Goal: Task Accomplishment & Management: Use online tool/utility

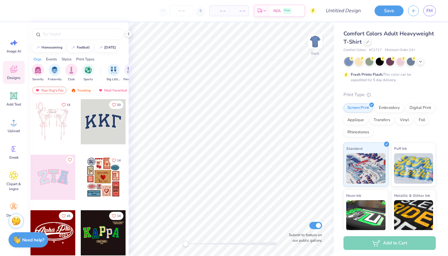
click at [17, 72] on icon at bounding box center [13, 69] width 9 height 9
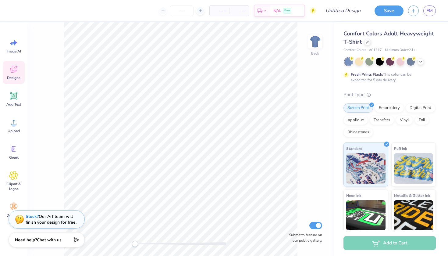
click at [17, 72] on icon at bounding box center [13, 69] width 9 height 9
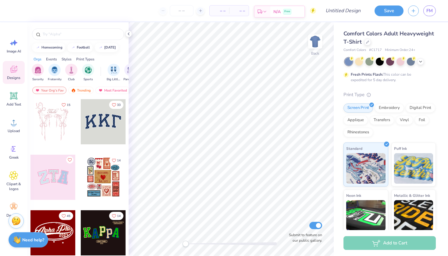
click at [276, 13] on span "N/A" at bounding box center [276, 12] width 7 height 6
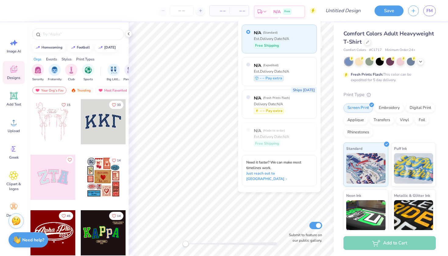
click at [276, 13] on span "N/A" at bounding box center [276, 12] width 7 height 6
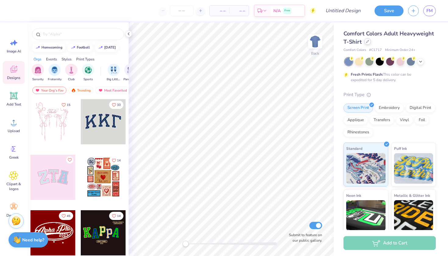
click at [367, 42] on icon at bounding box center [367, 41] width 3 height 3
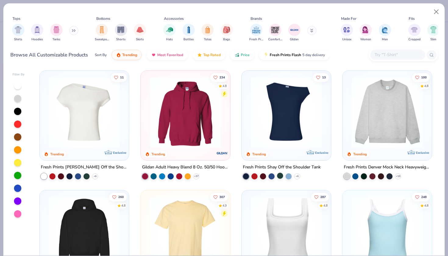
click at [279, 177] on div at bounding box center [280, 175] width 6 height 6
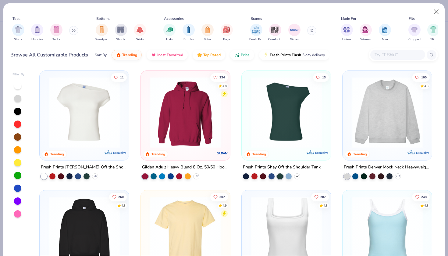
drag, startPoint x: 337, startPoint y: 83, endPoint x: 296, endPoint y: 176, distance: 101.8
click at [296, 176] on icon at bounding box center [297, 176] width 5 height 5
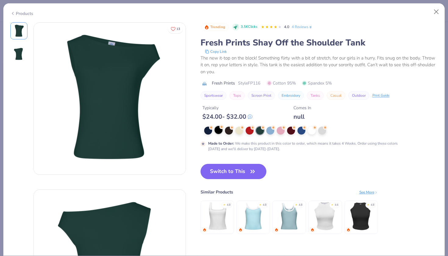
click at [217, 133] on div at bounding box center [219, 130] width 8 height 8
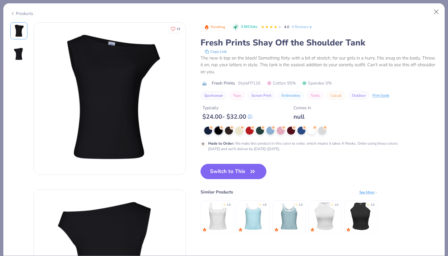
click at [12, 13] on icon at bounding box center [12, 13] width 5 height 7
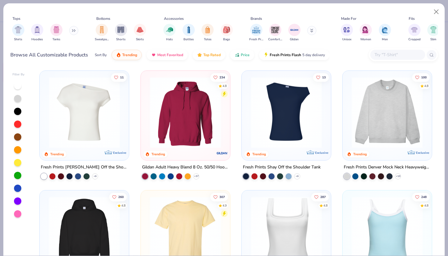
click at [89, 111] on img at bounding box center [84, 112] width 77 height 71
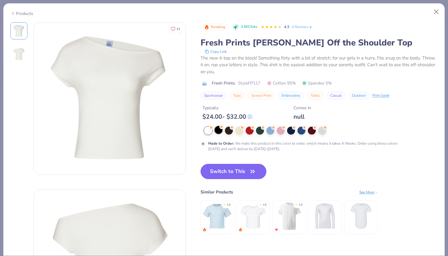
click at [218, 133] on div at bounding box center [219, 130] width 8 height 8
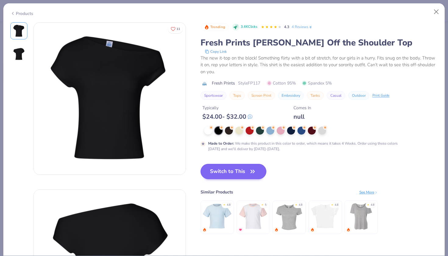
click at [237, 168] on button "Switch to This" at bounding box center [233, 171] width 66 height 15
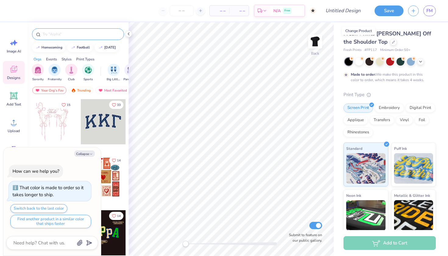
click at [56, 36] on input "text" at bounding box center [81, 34] width 78 height 6
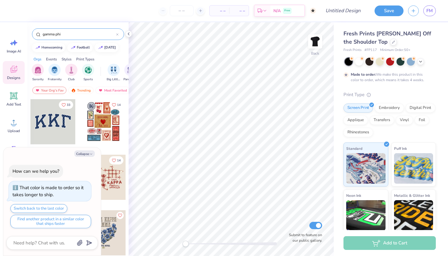
type input "gamma phi"
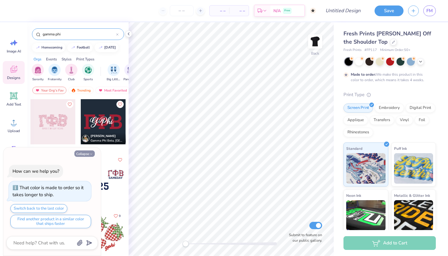
click at [88, 153] on button "Collapse" at bounding box center [84, 153] width 20 height 6
type textarea "x"
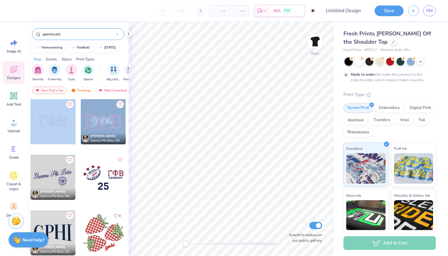
drag, startPoint x: 126, startPoint y: 103, endPoint x: 127, endPoint y: 122, distance: 19.3
click at [127, 122] on div "[PERSON_NAME] Gamma Phi Beta, [GEOGRAPHIC_DATA][US_STATE] [PERSON_NAME] Gamma P…" at bounding box center [77, 188] width 101 height 179
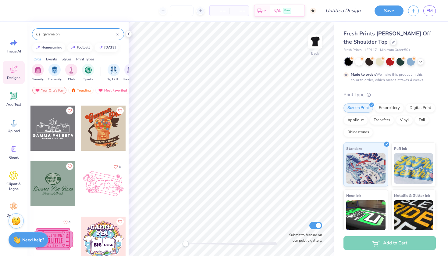
scroll to position [1892, 0]
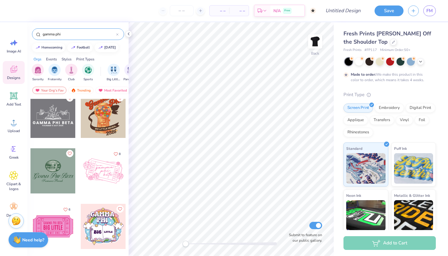
click at [50, 60] on div "Events" at bounding box center [51, 58] width 11 height 5
click at [72, 59] on div "Styles" at bounding box center [67, 58] width 10 height 5
click at [72, 69] on img "filter for Minimalist" at bounding box center [71, 69] width 7 height 7
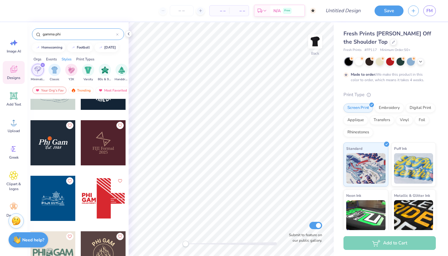
scroll to position [452, 0]
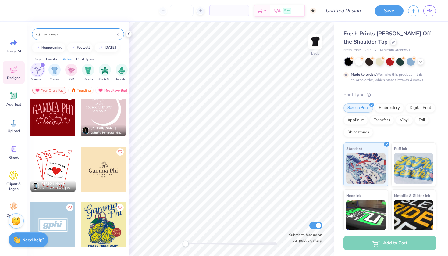
click at [87, 59] on div "Print Types" at bounding box center [85, 58] width 18 height 5
click at [37, 69] on img "filter for Embroidery" at bounding box center [37, 69] width 7 height 7
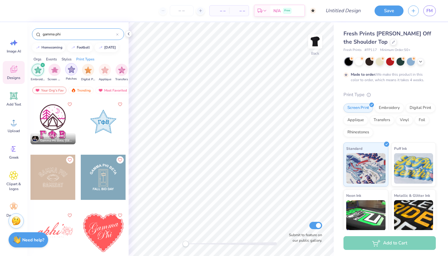
click at [70, 70] on img "filter for Patches" at bounding box center [71, 69] width 7 height 7
click at [90, 70] on img "filter for Digital Print" at bounding box center [88, 69] width 7 height 7
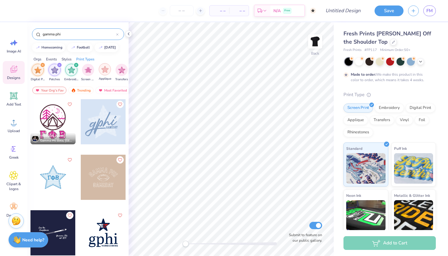
click at [105, 72] on img "filter for Applique" at bounding box center [104, 69] width 7 height 7
click at [124, 71] on img "filter for Transfers" at bounding box center [121, 69] width 7 height 7
click at [57, 63] on div "filter for Applique" at bounding box center [59, 64] width 5 height 5
click at [41, 65] on div "filter for Transfers" at bounding box center [42, 64] width 5 height 5
click at [41, 65] on div "filter for Digital Print" at bounding box center [42, 64] width 5 height 5
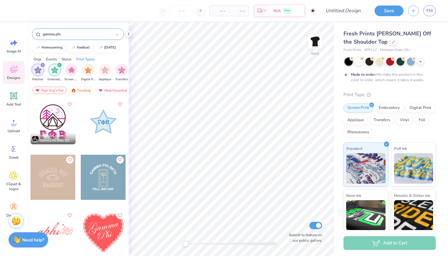
click at [41, 65] on div "filter for Patches" at bounding box center [42, 64] width 5 height 5
click at [41, 65] on div "filter for Embroidery" at bounding box center [42, 64] width 5 height 5
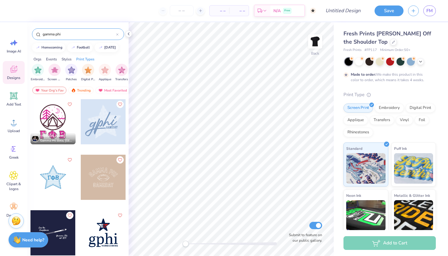
click at [90, 33] on input "gamma phi" at bounding box center [79, 34] width 74 height 6
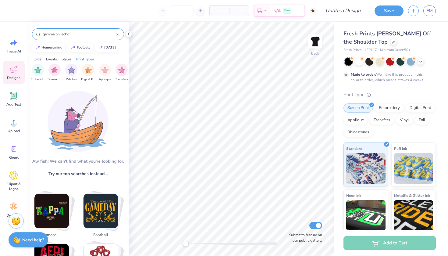
click at [80, 34] on input "gamma phi echo" at bounding box center [79, 34] width 74 height 6
type input "gamma phi"
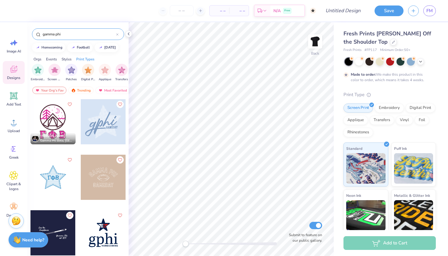
click at [56, 59] on div "Events" at bounding box center [51, 58] width 11 height 5
click at [66, 59] on div "Styles" at bounding box center [67, 58] width 10 height 5
click at [73, 73] on div "filter for Y2K" at bounding box center [71, 69] width 12 height 12
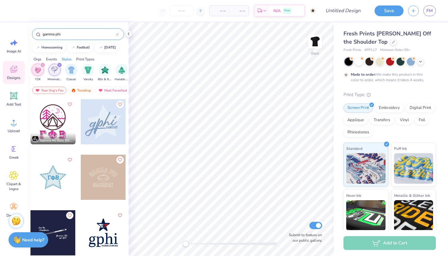
click at [59, 66] on icon "filter for Minimalist" at bounding box center [59, 65] width 2 height 2
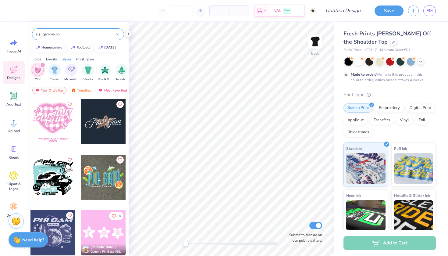
click at [42, 64] on icon "filter for Y2K" at bounding box center [42, 65] width 2 height 2
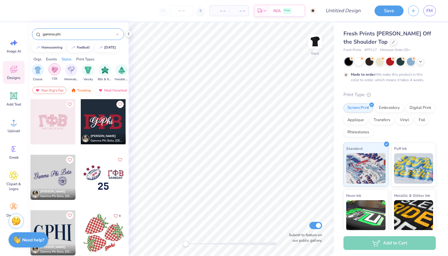
click at [54, 70] on img "filter for Y2K" at bounding box center [54, 69] width 7 height 7
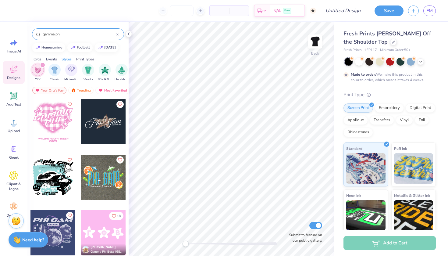
click at [44, 64] on icon "filter for Y2K" at bounding box center [42, 65] width 2 height 2
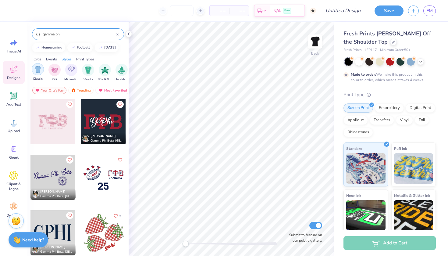
click at [39, 71] on img "filter for Classic" at bounding box center [37, 69] width 7 height 7
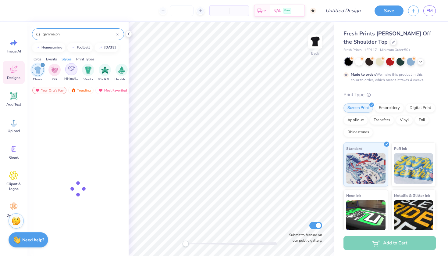
click at [68, 71] on div "filter for Minimalist" at bounding box center [71, 69] width 12 height 12
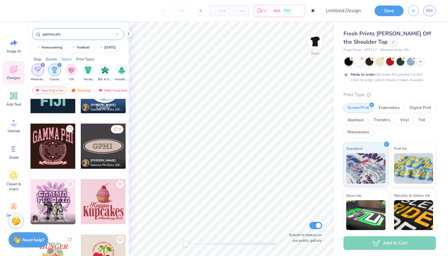
scroll to position [1505, 0]
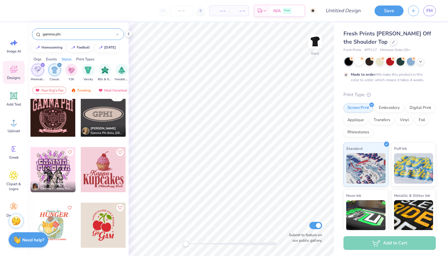
click at [0, 71] on div "Image AI Designs Add Text Upload Greek Clipart & logos Decorate" at bounding box center [13, 138] width 27 height 233
click at [12, 102] on span "Add Text" at bounding box center [13, 104] width 15 height 5
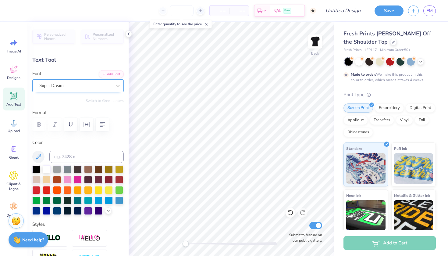
click at [98, 91] on div "Super Dream" at bounding box center [77, 85] width 91 height 13
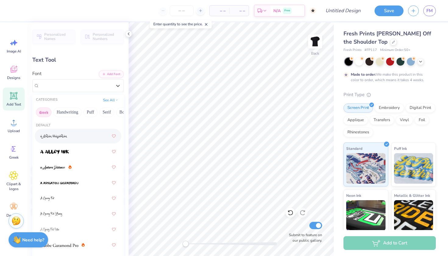
click at [46, 115] on button "Greek" at bounding box center [44, 112] width 16 height 10
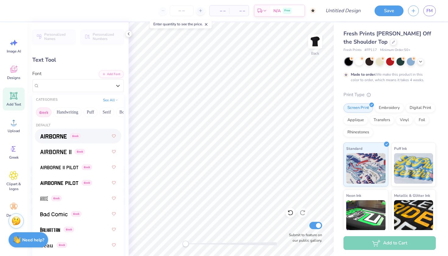
drag, startPoint x: 123, startPoint y: 134, endPoint x: 117, endPoint y: 144, distance: 11.5
click at [129, 148] on div "– – Per Item – – Total Est. Delivery N/A Free Design Title Save FM Image AI Des…" at bounding box center [224, 128] width 448 height 256
click at [127, 149] on div "Personalized Names Personalized Numbers Text Tool Add Font Font option Airborne…" at bounding box center [77, 138] width 101 height 233
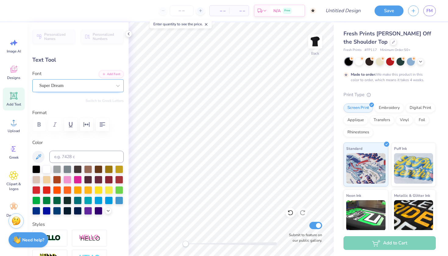
click at [68, 87] on div "Super Dream" at bounding box center [76, 85] width 74 height 9
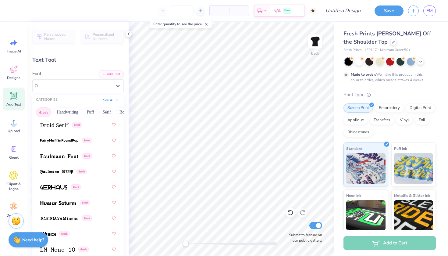
scroll to position [261, 0]
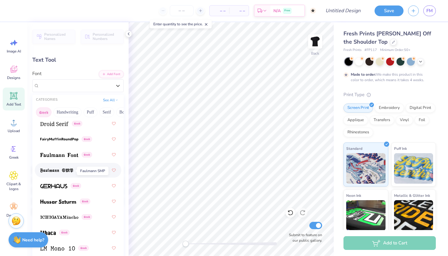
click at [51, 168] on span at bounding box center [56, 170] width 33 height 6
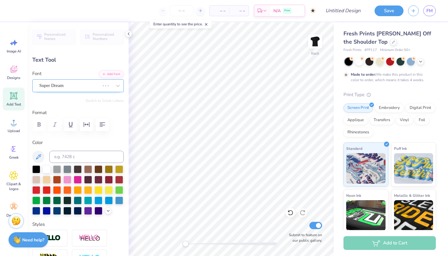
click at [81, 88] on div "Super Dream" at bounding box center [70, 85] width 62 height 9
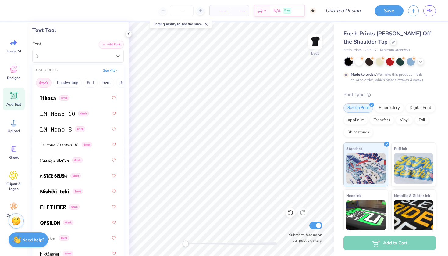
scroll to position [0, 0]
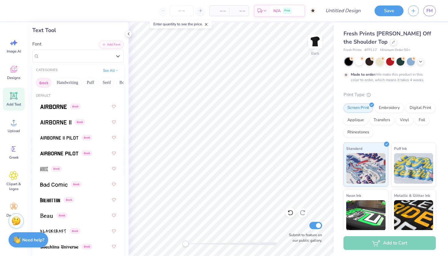
click at [44, 87] on button "Greek" at bounding box center [44, 83] width 16 height 10
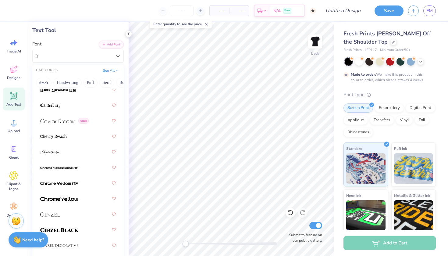
scroll to position [853, 0]
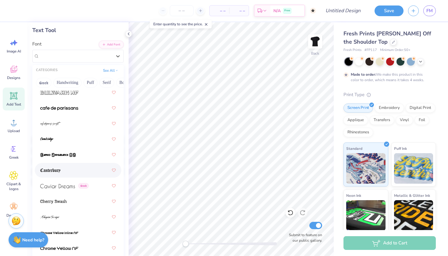
click at [76, 167] on div at bounding box center [78, 170] width 76 height 11
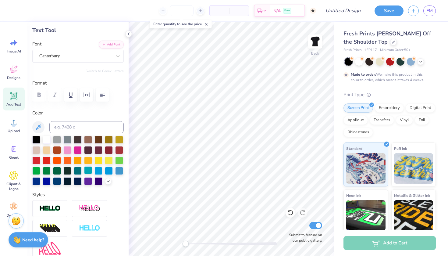
type textarea "T"
type textarea "gamma phi"
type input "8.72"
type input "1.86"
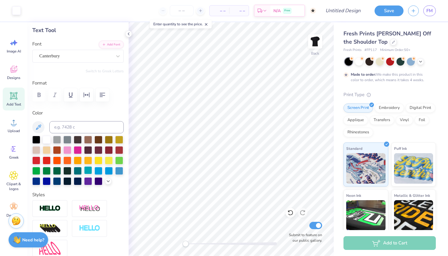
type input "9.57"
click at [34, 161] on div at bounding box center [36, 160] width 8 height 8
click at [14, 207] on icon at bounding box center [13, 206] width 7 height 5
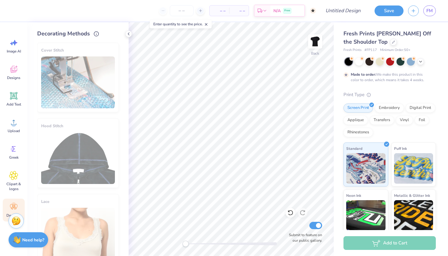
click at [122, 69] on div "Cover Stitch Pick a Color Hood Stitch Pick a Color Lace Pick a Color Peach Made…" at bounding box center [82, 147] width 91 height 218
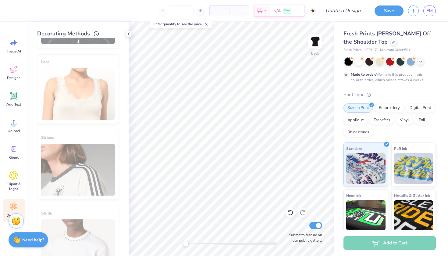
scroll to position [0, 0]
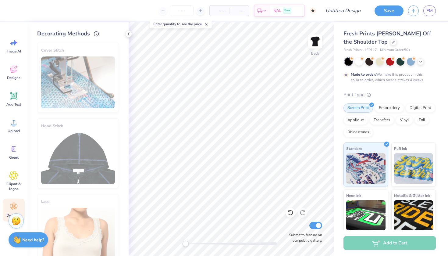
click at [358, 136] on div "Screen Print Embroidery Digital Print Applique Transfers Vinyl Foil Rhinestones" at bounding box center [389, 120] width 92 height 34
click at [361, 134] on div "Rhinestones" at bounding box center [358, 131] width 30 height 9
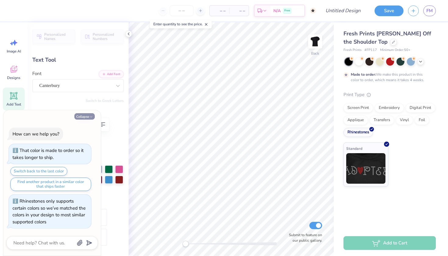
click at [90, 118] on icon "button" at bounding box center [91, 117] width 4 height 4
type textarea "x"
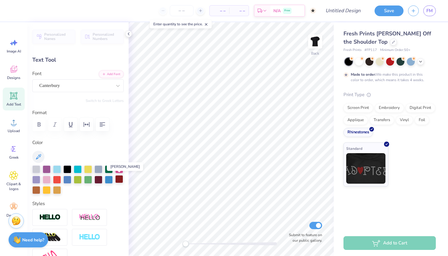
click at [118, 183] on div at bounding box center [119, 179] width 8 height 8
click at [117, 179] on div at bounding box center [119, 179] width 8 height 8
click at [56, 180] on div at bounding box center [57, 179] width 8 height 8
click at [123, 181] on div at bounding box center [119, 179] width 8 height 8
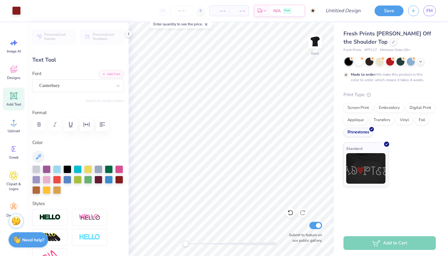
click at [16, 95] on icon at bounding box center [14, 96] width 6 height 6
type input "5.37"
type input "1.55"
type input "9.72"
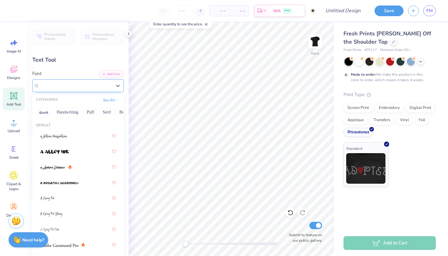
click at [62, 89] on div at bounding box center [75, 85] width 73 height 8
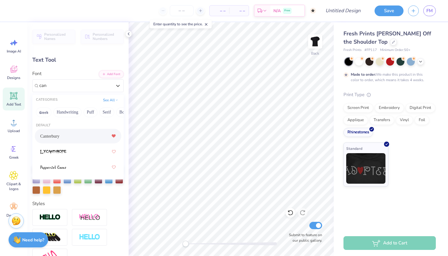
click at [115, 134] on div at bounding box center [114, 135] width 4 height 11
click at [97, 135] on div "Canterbury" at bounding box center [78, 135] width 76 height 11
type input "can"
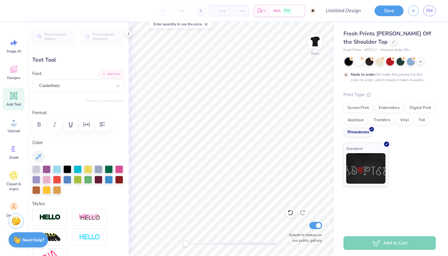
type textarea "gamma phi"
type input "8.72"
type input "1.86"
type input "6.22"
click at [35, 190] on div at bounding box center [36, 189] width 8 height 8
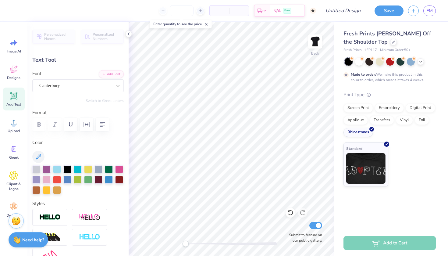
click at [13, 98] on icon at bounding box center [14, 96] width 6 height 6
type input "5.37"
type input "1.55"
type input "9.72"
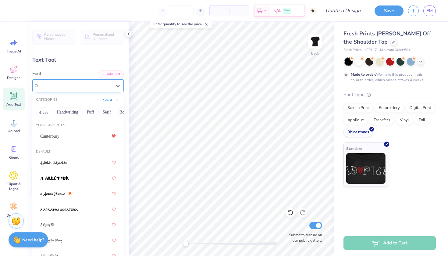
click at [93, 88] on div "Super Dream" at bounding box center [76, 85] width 74 height 9
click at [57, 133] on span "Canterbury" at bounding box center [49, 136] width 19 height 6
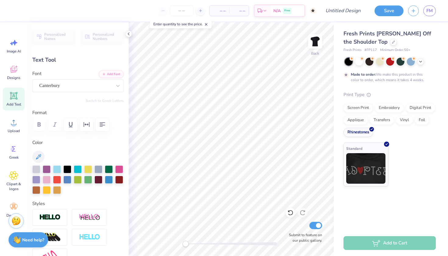
type textarea "gamma phi"
type input "8.72"
type input "1.86"
click at [48, 190] on div at bounding box center [47, 189] width 8 height 8
click at [57, 179] on div at bounding box center [57, 179] width 8 height 8
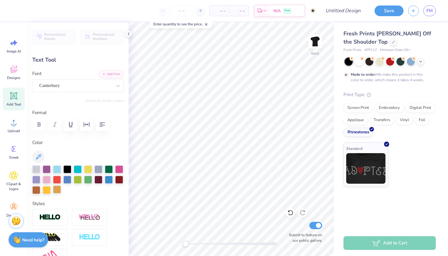
click at [55, 192] on div at bounding box center [57, 189] width 8 height 8
click at [34, 191] on div at bounding box center [36, 189] width 8 height 8
click at [124, 177] on div "Personalized Names Personalized Numbers Text Tool Add Font Font Canterbury Swit…" at bounding box center [77, 138] width 101 height 233
click at [120, 179] on div at bounding box center [119, 179] width 8 height 8
type input "8.27"
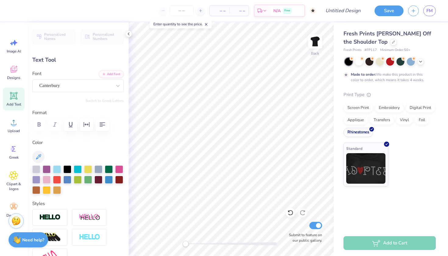
click at [16, 94] on icon at bounding box center [14, 96] width 6 height 6
type input "5.37"
type input "1.55"
type input "9.72"
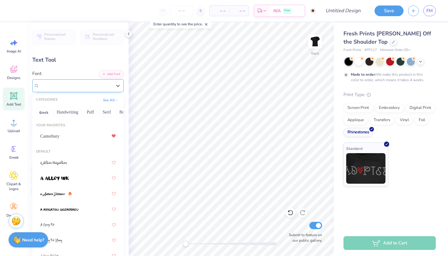
click at [78, 88] on div "Super Dream" at bounding box center [76, 85] width 74 height 9
click at [58, 136] on div "Canterbury" at bounding box center [78, 135] width 76 height 11
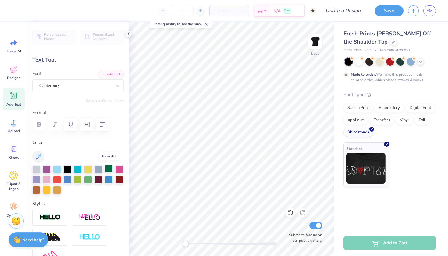
click at [108, 169] on div at bounding box center [109, 169] width 8 height 8
type textarea "gamma phi"
type input "8.72"
type input "1.86"
type input "9.57"
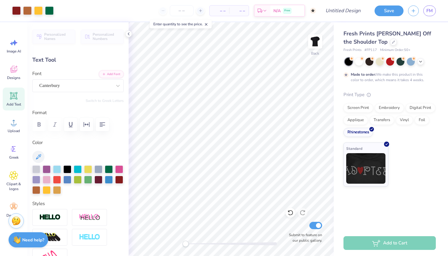
click at [16, 98] on icon at bounding box center [14, 96] width 6 height 6
type input "5.37"
type input "1.55"
type input "9.72"
click at [93, 85] on div "Super Dream" at bounding box center [76, 85] width 74 height 9
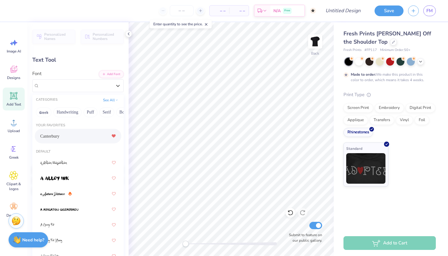
click at [53, 136] on span "Canterbury" at bounding box center [49, 136] width 19 height 6
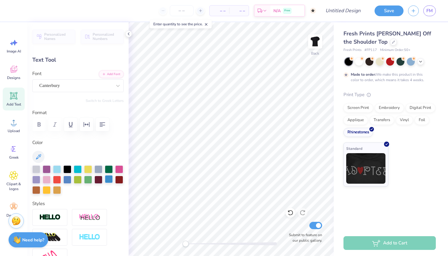
type textarea "gamma phi"
click at [106, 182] on div at bounding box center [109, 179] width 8 height 8
click at [69, 180] on div at bounding box center [67, 179] width 8 height 8
click at [109, 179] on div at bounding box center [109, 179] width 8 height 8
type input "8.72"
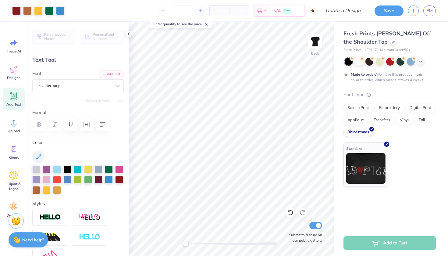
type input "1.86"
type input "9.57"
click at [9, 94] on div "Add Text" at bounding box center [14, 98] width 22 height 23
type input "5.37"
type input "1.55"
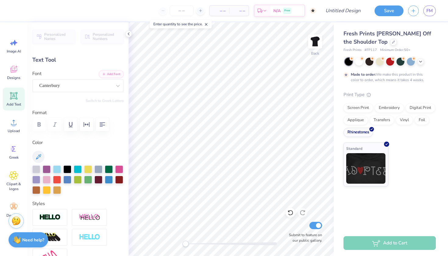
type input "9.72"
click at [55, 83] on span "Super Dream" at bounding box center [51, 85] width 24 height 7
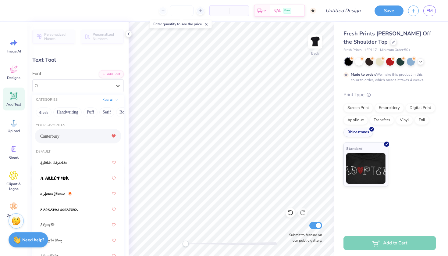
click at [43, 137] on span "Canterbury" at bounding box center [49, 136] width 19 height 6
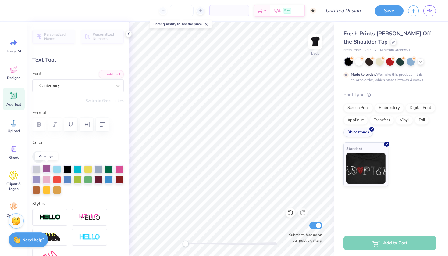
type textarea "gamma phi"
click at [45, 169] on div at bounding box center [47, 169] width 8 height 8
click at [34, 181] on div at bounding box center [36, 179] width 8 height 8
click at [45, 169] on div at bounding box center [47, 169] width 8 height 8
type input "8.72"
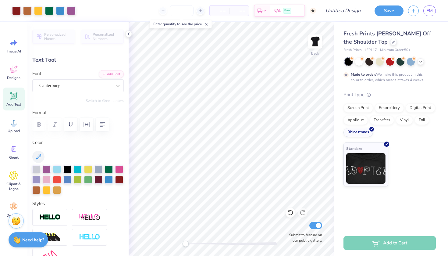
type input "1.86"
type input "12.66"
click at [66, 178] on div at bounding box center [67, 179] width 8 height 8
click at [108, 180] on div at bounding box center [109, 179] width 8 height 8
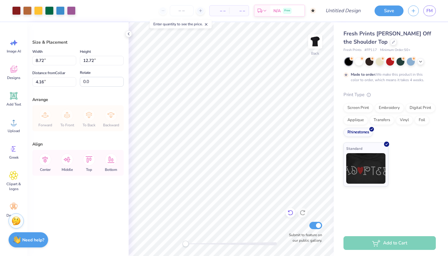
type input "7.69"
type input "11.22"
type input "3.00"
type input "8.14"
type input "11.88"
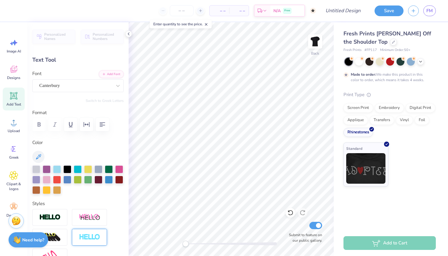
click at [82, 234] on img at bounding box center [89, 236] width 21 height 7
click at [87, 233] on img at bounding box center [89, 236] width 21 height 7
click at [62, 218] on div at bounding box center [49, 217] width 35 height 17
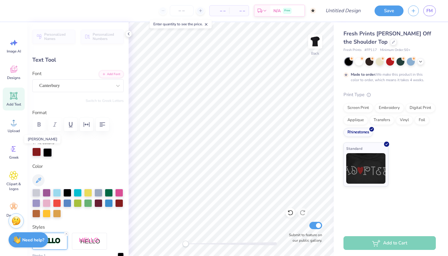
click at [34, 149] on div at bounding box center [36, 151] width 9 height 9
click at [63, 191] on div at bounding box center [67, 192] width 8 height 8
click at [116, 203] on div at bounding box center [119, 202] width 8 height 8
drag, startPoint x: 38, startPoint y: 149, endPoint x: 52, endPoint y: 150, distance: 13.8
click at [52, 150] on div at bounding box center [77, 152] width 91 height 9
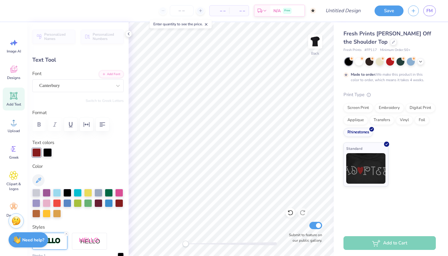
drag, startPoint x: 49, startPoint y: 151, endPoint x: 30, endPoint y: 151, distance: 19.2
click at [30, 151] on div "Personalized Names Personalized Numbers Text Tool Add Font Font Canterbury Swit…" at bounding box center [77, 138] width 101 height 233
click at [37, 153] on div at bounding box center [36, 152] width 9 height 9
click at [37, 153] on div at bounding box center [36, 151] width 9 height 9
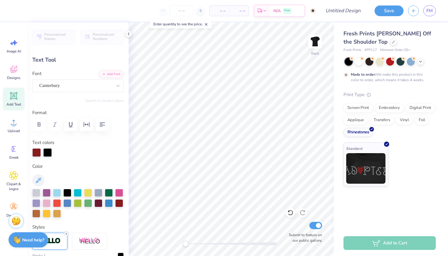
click at [66, 232] on line at bounding box center [67, 233] width 2 height 2
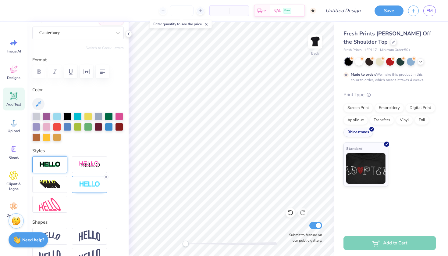
scroll to position [51, 0]
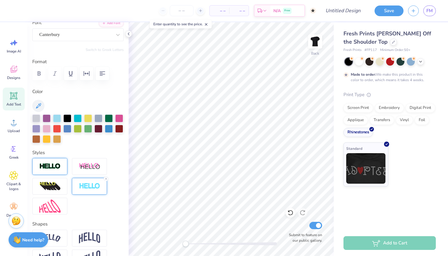
click at [90, 187] on img at bounding box center [89, 186] width 21 height 7
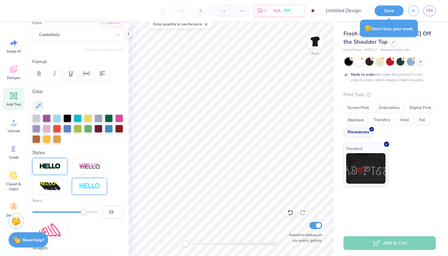
type input "20"
drag, startPoint x: 29, startPoint y: 210, endPoint x: 115, endPoint y: 199, distance: 86.7
click at [115, 199] on div "Space 20" at bounding box center [77, 207] width 91 height 21
type input "11"
drag, startPoint x: 100, startPoint y: 212, endPoint x: 65, endPoint y: 205, distance: 35.7
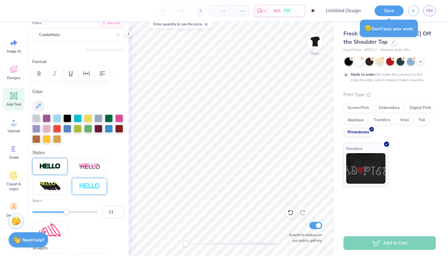
click at [65, 205] on div "Space 11" at bounding box center [77, 207] width 91 height 21
type input "4"
drag, startPoint x: 65, startPoint y: 212, endPoint x: 44, endPoint y: 207, distance: 21.7
click at [44, 207] on div "Space 4" at bounding box center [77, 207] width 91 height 21
type input "1"
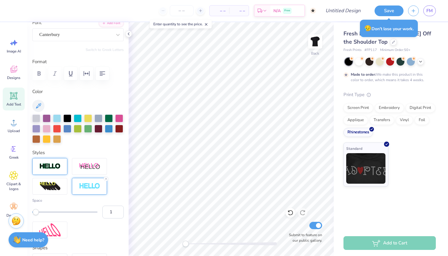
drag, startPoint x: 44, startPoint y: 210, endPoint x: 34, endPoint y: 209, distance: 10.2
click at [34, 209] on div "Accessibility label" at bounding box center [36, 212] width 6 height 6
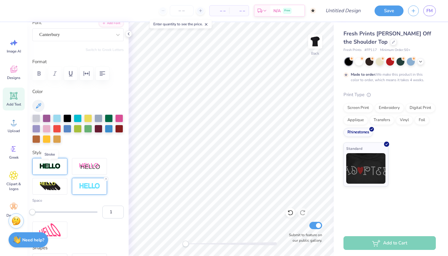
click at [58, 163] on img at bounding box center [49, 166] width 21 height 7
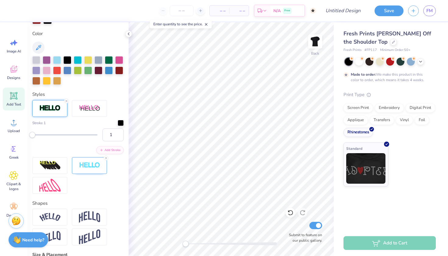
scroll to position [135, 0]
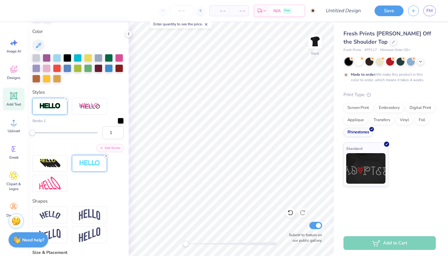
click at [106, 155] on line at bounding box center [106, 156] width 2 height 2
click at [117, 147] on button "Add Stroke" at bounding box center [109, 147] width 27 height 8
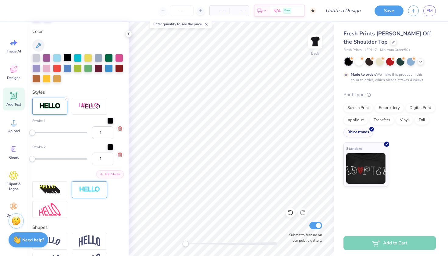
click at [66, 58] on div at bounding box center [67, 57] width 8 height 8
click at [110, 117] on div at bounding box center [110, 120] width 6 height 6
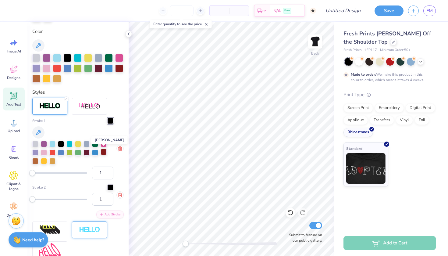
click at [102, 150] on div at bounding box center [104, 152] width 6 height 6
type input "27"
click at [47, 171] on div at bounding box center [59, 173] width 55 height 6
type input "33"
drag, startPoint x: 47, startPoint y: 171, endPoint x: 50, endPoint y: 175, distance: 5.2
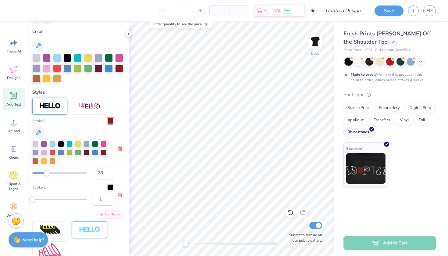
click at [50, 175] on div "Accessibility label" at bounding box center [47, 173] width 6 height 6
type input "6"
drag, startPoint x: 50, startPoint y: 174, endPoint x: 35, endPoint y: 174, distance: 14.6
click at [35, 174] on div "Accessibility label" at bounding box center [35, 173] width 6 height 6
type input "3"
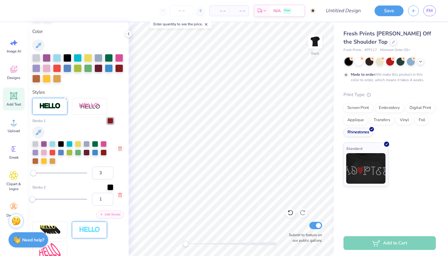
click at [33, 174] on div "Accessibility label" at bounding box center [33, 173] width 6 height 6
click at [119, 191] on button "button" at bounding box center [119, 194] width 7 height 7
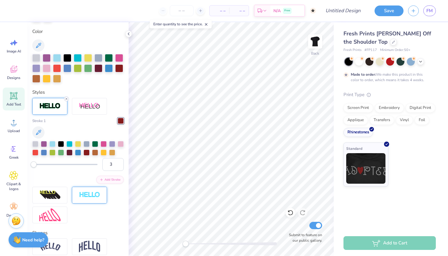
click at [66, 97] on icon at bounding box center [67, 99] width 4 height 4
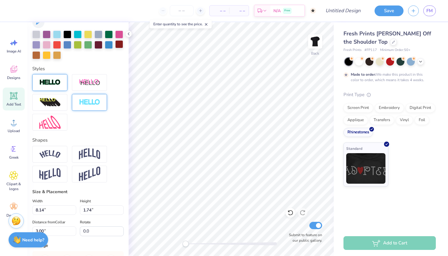
click at [120, 43] on div at bounding box center [119, 44] width 8 height 8
type input "13.14"
type input "5.43"
type input "1.16"
type input "8.14"
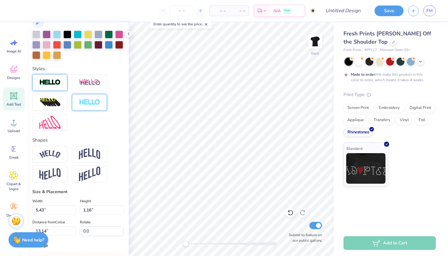
type input "1.74"
type input "10.97"
type input "6.41"
type input "1.37"
type input "8.14"
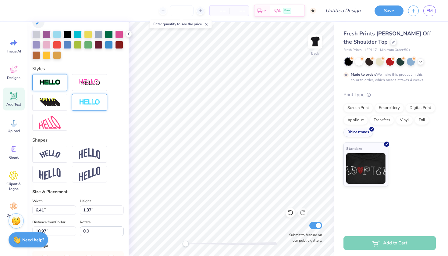
type input "1.74"
type input "8.92"
type input "5.43"
type input "1.16"
type input "13.41"
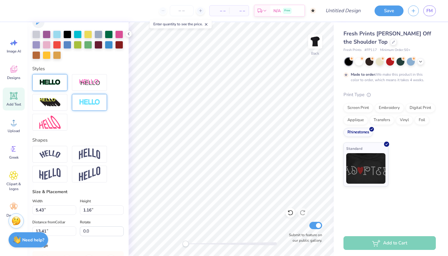
type input "5.05"
type input "1.08"
type input "6.41"
type input "1.37"
type input "11.54"
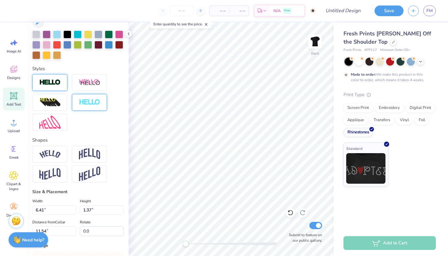
type input "6.11"
type input "1.30"
type input "8.14"
type input "1.74"
type input "9.63"
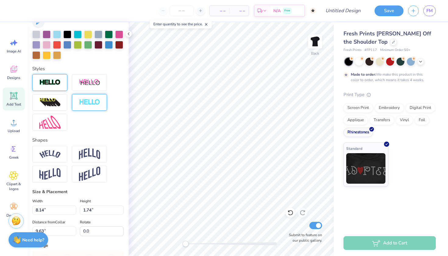
type input "7.48"
type input "1.60"
type input "8.14"
type input "1.74"
type input "6.84"
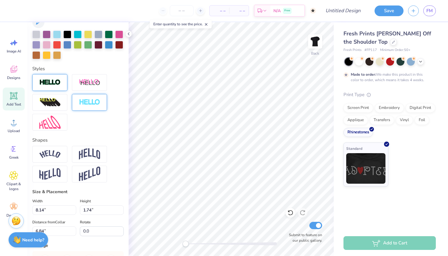
type input "7.48"
type input "1.60"
type input "9.70"
type input "7.82"
type input "1.67"
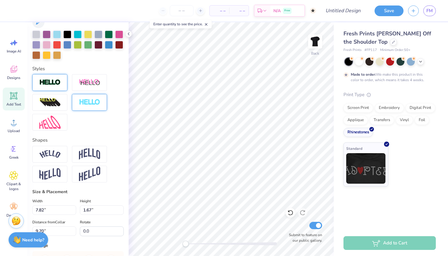
type input "7.98"
type input "1.70"
type input "7.42"
type input "8.06"
type input "1.72"
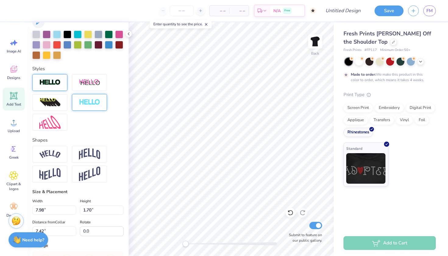
type input "7.43"
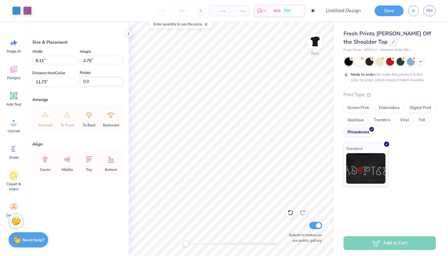
type input "11.51"
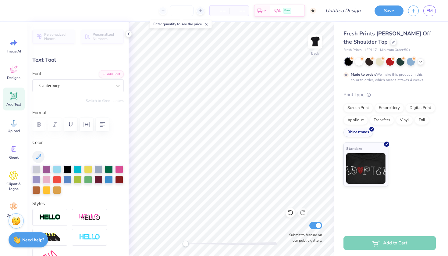
type input "6.92"
type input "1.48"
type input "11.33"
type input "8.14"
type input "1.74"
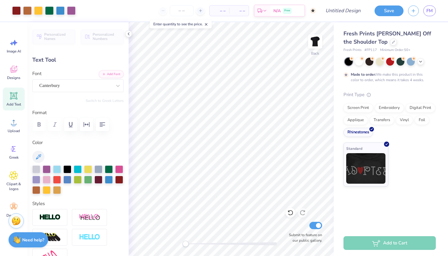
type input "4.92"
type input "6.96"
type input "1.48"
type input "8.14"
type input "1.74"
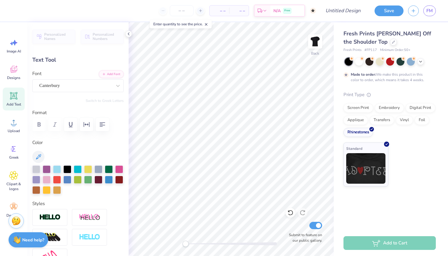
type input "3.00"
type input "5.05"
type input "1.08"
type input "13.18"
type input "5.55"
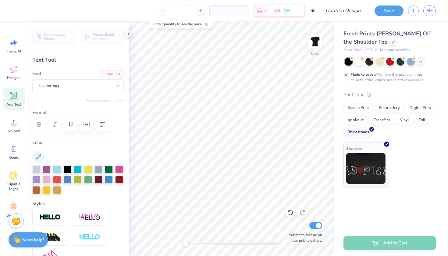
type input "1.18"
type input "14.51"
type input "5.05"
type input "1.08"
type input "13.18"
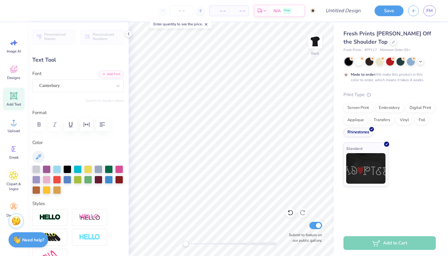
type input "5.61"
type input "1.20"
type input "5.55"
type input "1.18"
type input "14.51"
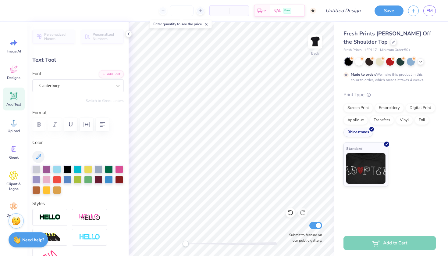
type input "8.14"
type input "1.74"
type input "3.00"
type input "5.55"
type input "1.18"
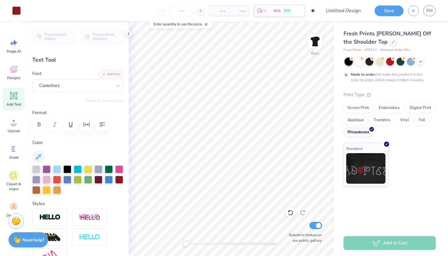
type input "3.55"
type input "5.61"
type input "1.20"
type input "13.32"
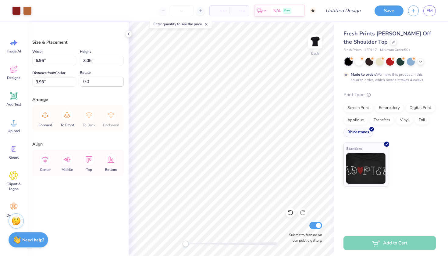
type input "4.01"
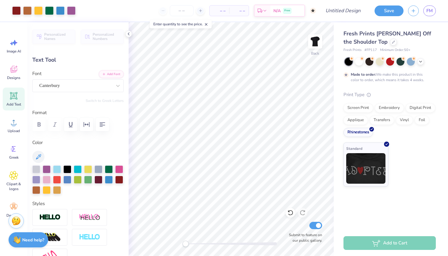
type input "13.20"
type input "6.92"
type input "1.48"
type input "11.33"
type input "5.61"
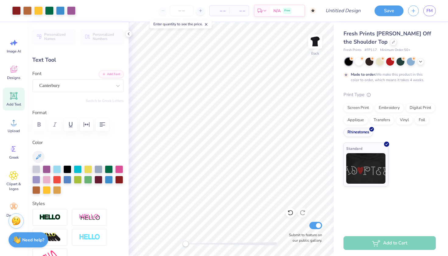
type input "1.20"
type input "13.51"
click at [315, 45] on img at bounding box center [315, 41] width 24 height 24
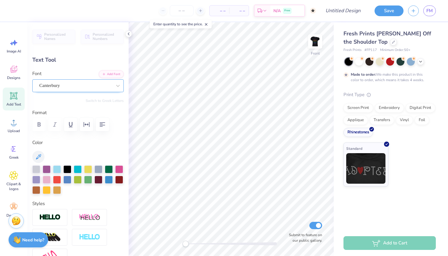
click at [50, 88] on span "Canterbury" at bounding box center [49, 85] width 20 height 7
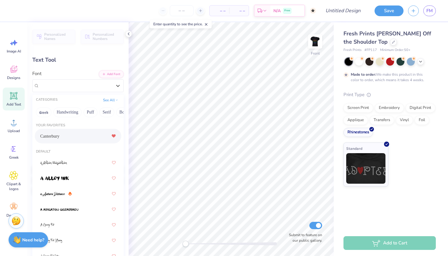
click at [98, 121] on div "Your Favorites Canterbury" at bounding box center [77, 133] width 91 height 27
drag, startPoint x: 98, startPoint y: 121, endPoint x: 87, endPoint y: 120, distance: 11.0
click at [87, 120] on div "Your Favorites Canterbury Default [DEMOGRAPHIC_DATA] [DEMOGRAPHIC_DATA] [DEMOGR…" at bounding box center [77, 210] width 91 height 183
click at [110, 96] on div "CATEGORIES See All" at bounding box center [77, 99] width 91 height 11
click at [110, 100] on button "See All" at bounding box center [110, 99] width 19 height 6
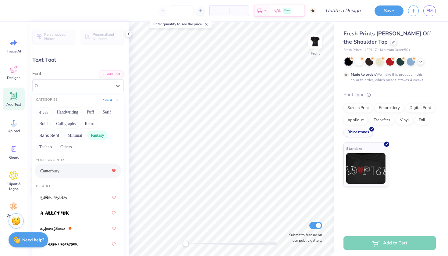
click at [93, 133] on button "Fantasy" at bounding box center [97, 135] width 20 height 10
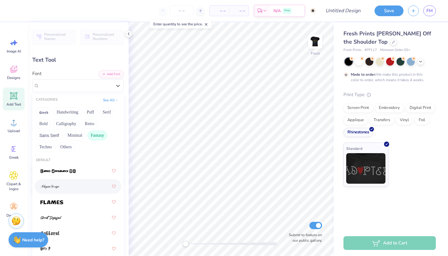
click at [61, 185] on div at bounding box center [78, 186] width 76 height 11
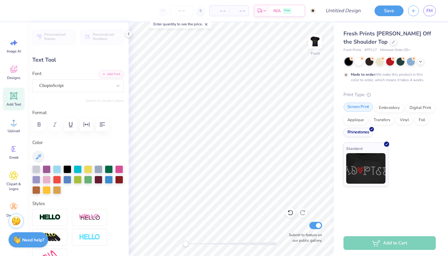
click at [359, 107] on div "Screen Print" at bounding box center [358, 106] width 30 height 9
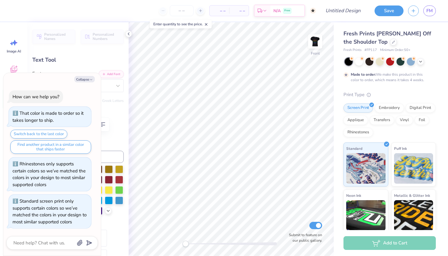
click at [112, 133] on div "Personalized Names Personalized Numbers Text Tool Add Font Font ChopinScript Sw…" at bounding box center [77, 138] width 101 height 233
click at [85, 79] on button "Collapse" at bounding box center [84, 79] width 20 height 6
type textarea "x"
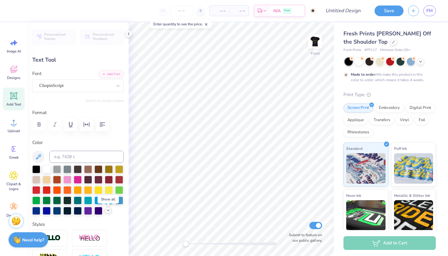
click at [111, 212] on div at bounding box center [108, 210] width 7 height 7
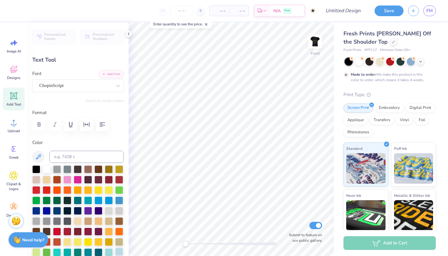
click at [118, 252] on div at bounding box center [119, 251] width 8 height 8
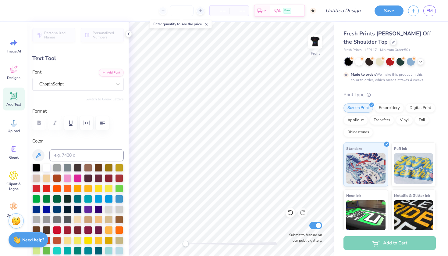
click at [11, 98] on icon at bounding box center [14, 96] width 6 height 6
type input "5.30"
type input "1.53"
type input "10.23"
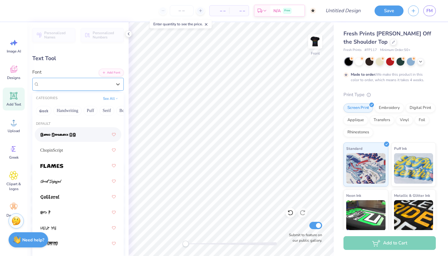
click at [40, 84] on div "Super Dream" at bounding box center [76, 83] width 74 height 9
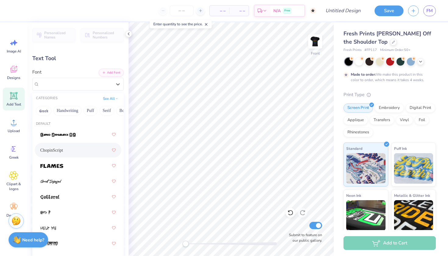
click at [48, 153] on span "ChopinScript" at bounding box center [51, 150] width 23 height 6
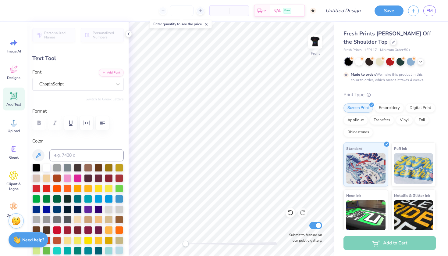
click at [119, 250] on div at bounding box center [119, 250] width 8 height 8
type textarea "g-phi"
type input "3.88"
type input "2.19"
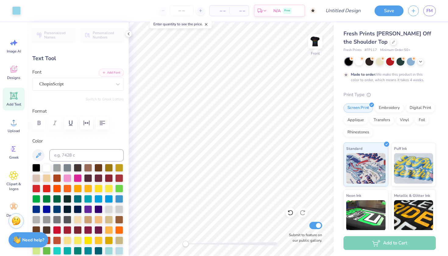
type input "9.90"
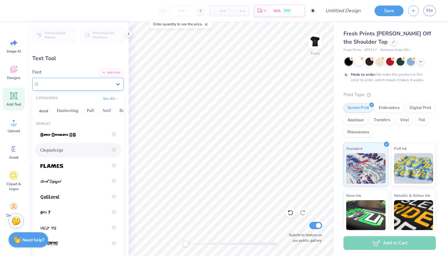
click at [85, 83] on div "ChopinScript" at bounding box center [76, 83] width 74 height 9
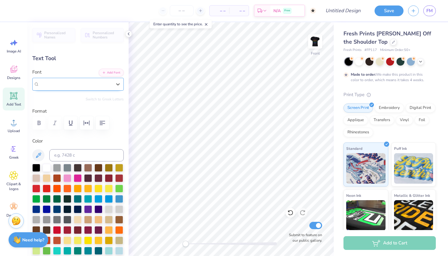
click at [85, 83] on div "ChopinScript" at bounding box center [75, 83] width 73 height 7
click at [46, 88] on div "ChopinScript" at bounding box center [76, 83] width 74 height 9
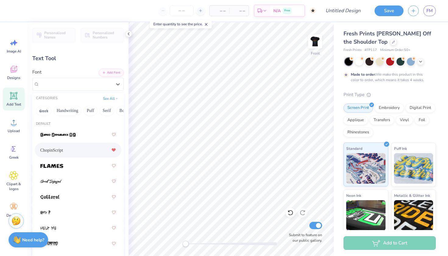
click at [112, 150] on icon at bounding box center [114, 149] width 4 height 3
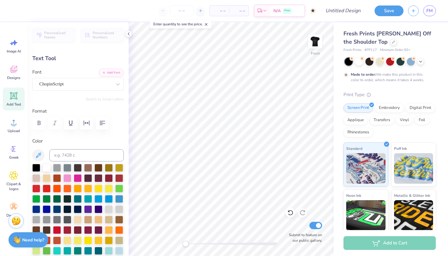
click at [13, 95] on icon at bounding box center [14, 96] width 6 height 6
type input "5.30"
type input "1.53"
type input "10.23"
click at [87, 84] on div "Super Dream" at bounding box center [76, 83] width 74 height 9
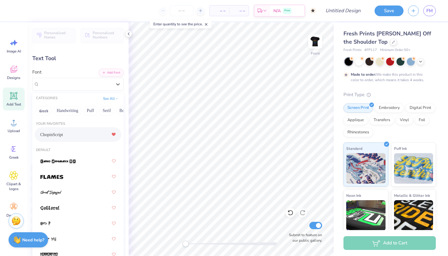
click at [66, 135] on div "ChopinScript" at bounding box center [78, 134] width 76 height 11
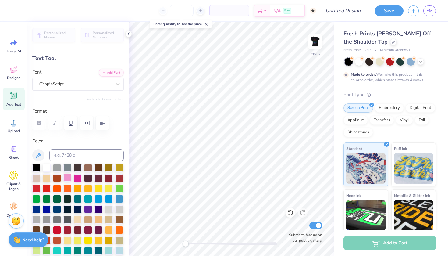
type textarea "with"
click at [67, 178] on div at bounding box center [67, 177] width 8 height 8
type input "3.25"
type input "1.45"
type input "10.27"
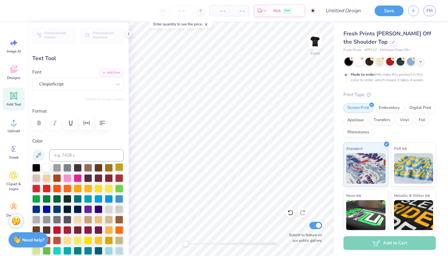
type input "3.88"
type input "2.19"
type input "6.26"
type input "3.25"
type input "1.45"
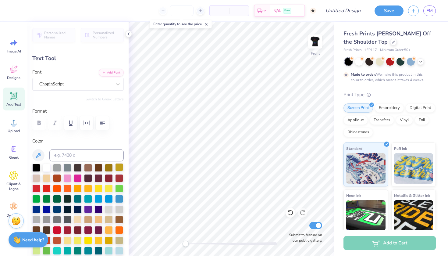
type input "8.45"
click at [16, 97] on icon at bounding box center [13, 95] width 7 height 7
type input "5.30"
type input "1.53"
type input "10.23"
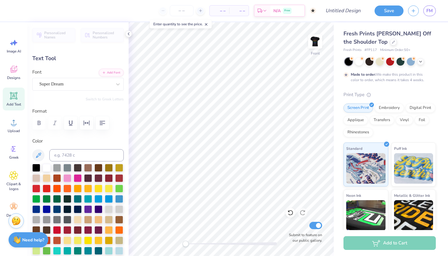
type textarea "pride"
click at [92, 95] on div "Personalized Names Personalized Numbers Text Tool Add Font Font Super Dream Swi…" at bounding box center [77, 138] width 101 height 233
click at [99, 91] on div "Personalized Names Personalized Numbers Text Tool Add Font Font Super Dream Swi…" at bounding box center [77, 138] width 101 height 233
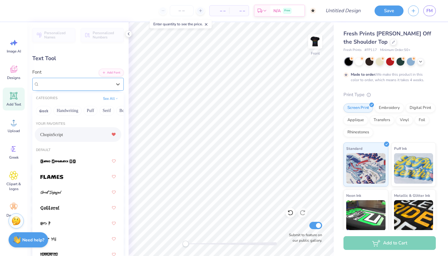
click at [104, 89] on div "Super Dream" at bounding box center [77, 84] width 91 height 13
click at [77, 136] on div "ChopinScript" at bounding box center [78, 134] width 76 height 11
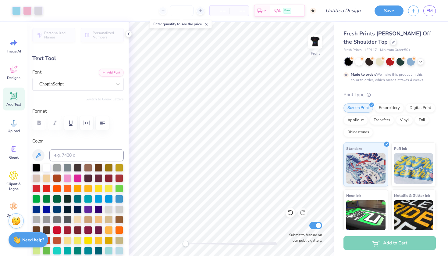
type input "4.32"
type input "2.17"
type input "9.91"
type input "3.25"
type input "1.45"
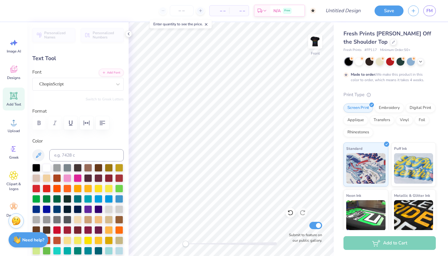
type input "8.79"
type input "3.88"
type input "2.19"
type input "6.98"
type input "3.25"
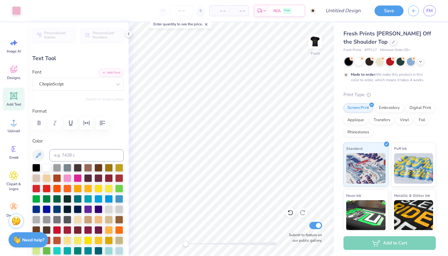
type input "1.45"
type input "8.90"
type input "4.32"
type input "2.17"
type input "10.74"
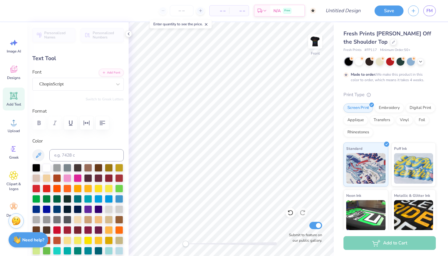
type textarea "pride"
click at [16, 176] on icon at bounding box center [13, 175] width 9 height 9
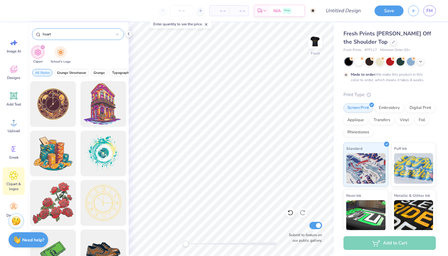
type input "heart"
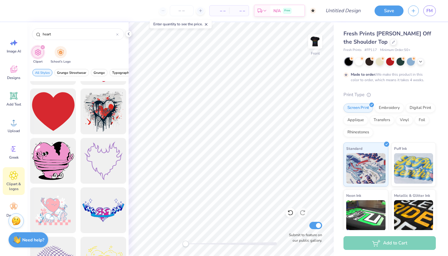
scroll to position [972, 0]
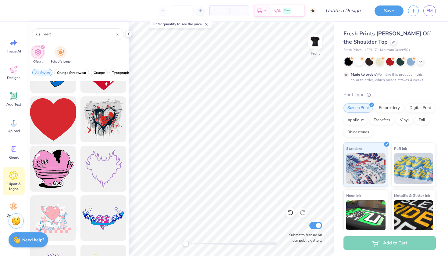
click at [42, 130] on div at bounding box center [53, 119] width 50 height 50
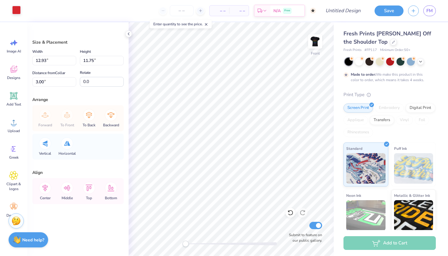
click at [14, 8] on div at bounding box center [16, 10] width 9 height 9
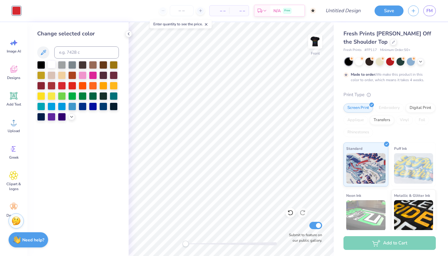
click at [54, 63] on div at bounding box center [52, 64] width 8 height 8
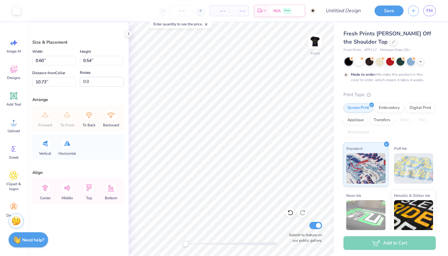
type input "0.46"
type input "0.42"
type input "0.60"
type input "0.54"
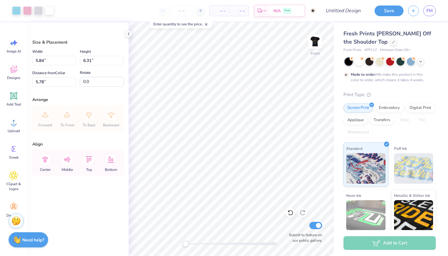
type input "5.33"
type input "7.72"
type input "8.34"
type input "4.28"
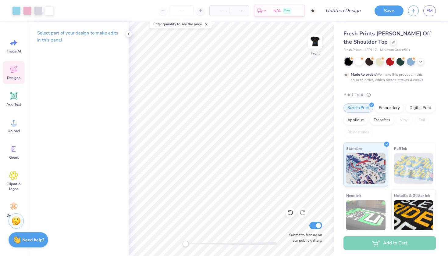
click at [18, 83] on div "Designs" at bounding box center [14, 72] width 22 height 23
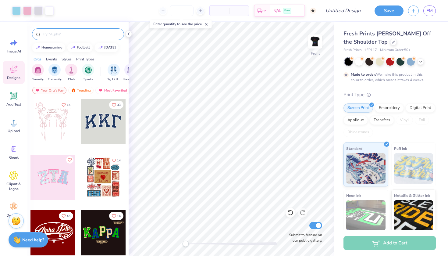
click at [64, 37] on input "text" at bounding box center [81, 34] width 78 height 6
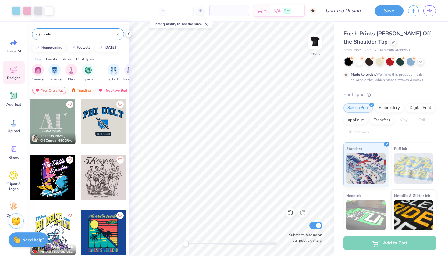
click at [47, 90] on div "Your Org's Fav" at bounding box center [49, 90] width 34 height 7
click at [71, 34] on input "pride" at bounding box center [79, 34] width 74 height 6
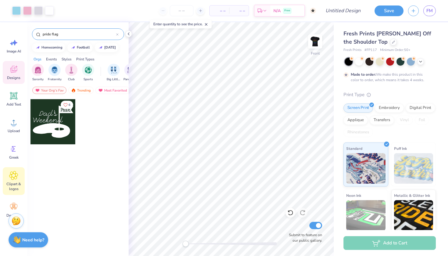
type input "pride flag"
click at [12, 177] on icon at bounding box center [13, 175] width 9 height 9
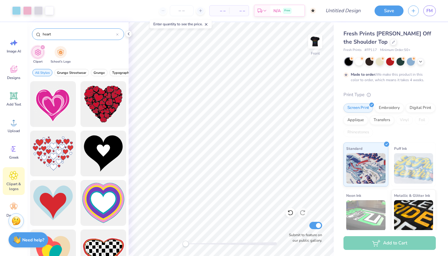
click at [74, 33] on input "heart" at bounding box center [79, 34] width 74 height 6
type input "pride flag"
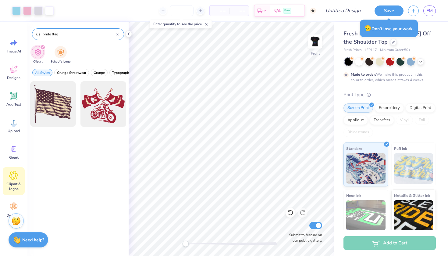
drag, startPoint x: 72, startPoint y: 34, endPoint x: 36, endPoint y: 32, distance: 36.0
click at [36, 32] on div "pride flag" at bounding box center [78, 34] width 92 height 12
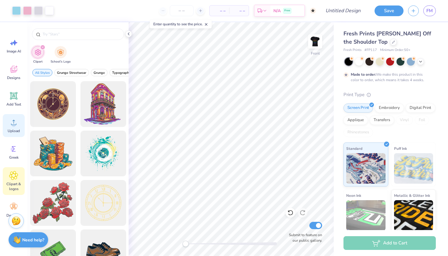
click at [11, 118] on icon at bounding box center [13, 122] width 9 height 9
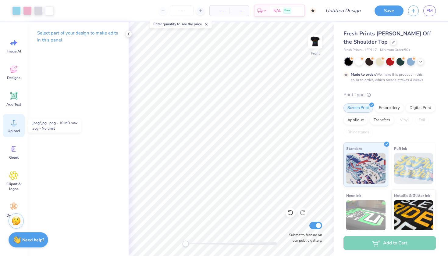
click at [11, 121] on icon at bounding box center [13, 122] width 9 height 9
